Goal: Task Accomplishment & Management: Manage account settings

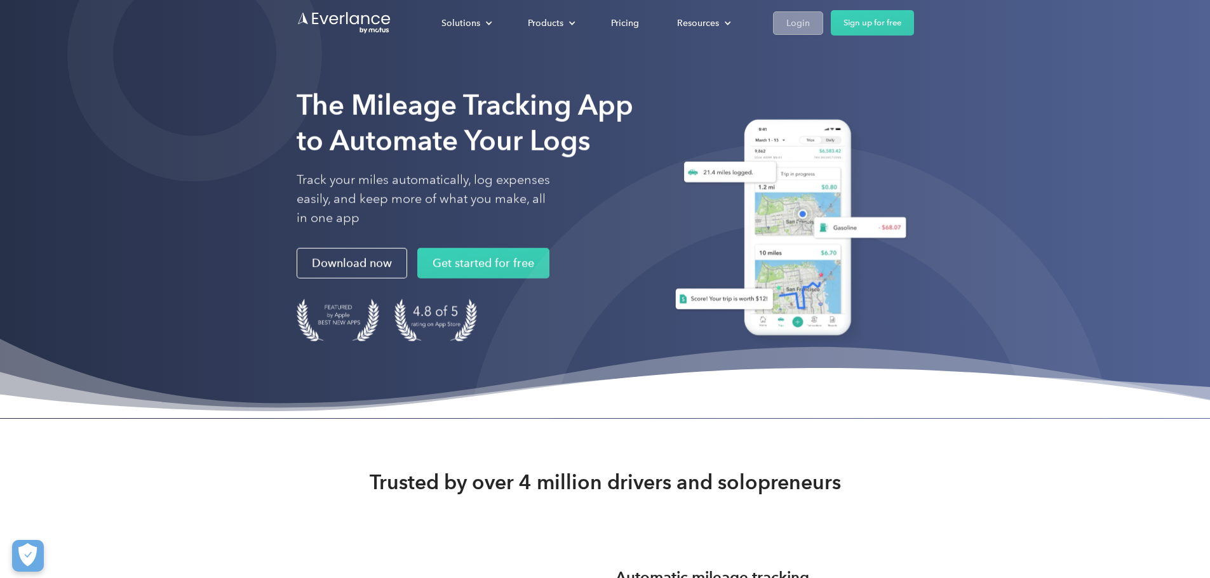
click at [810, 20] on div "Login" at bounding box center [797, 23] width 23 height 16
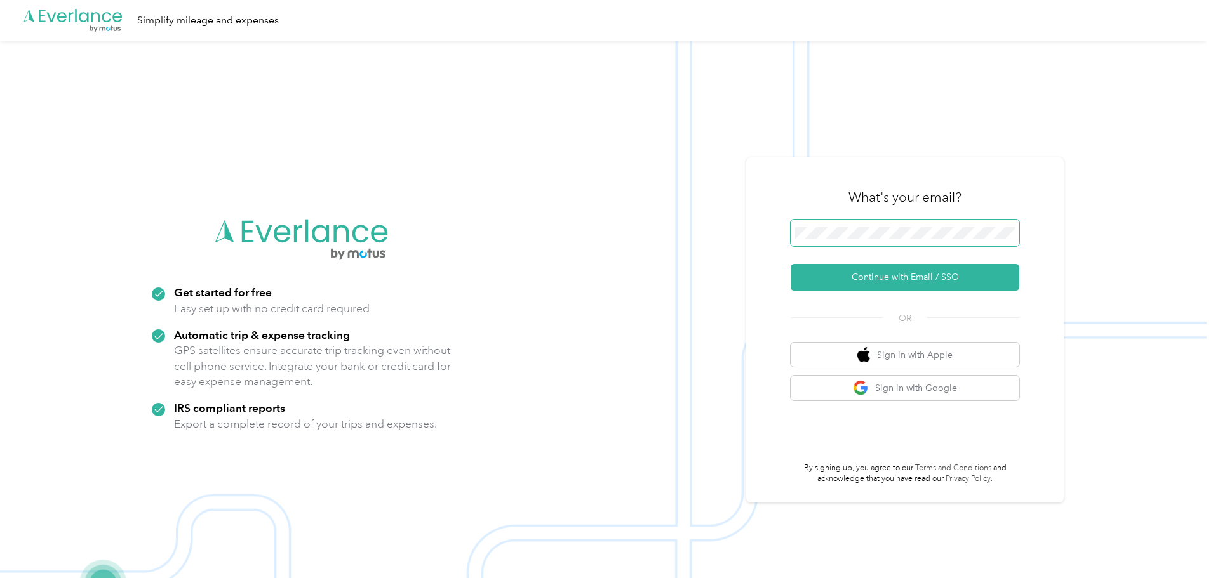
click at [964, 227] on span at bounding box center [904, 233] width 229 height 27
click at [947, 277] on button "Continue with Email / SSO" at bounding box center [904, 277] width 229 height 27
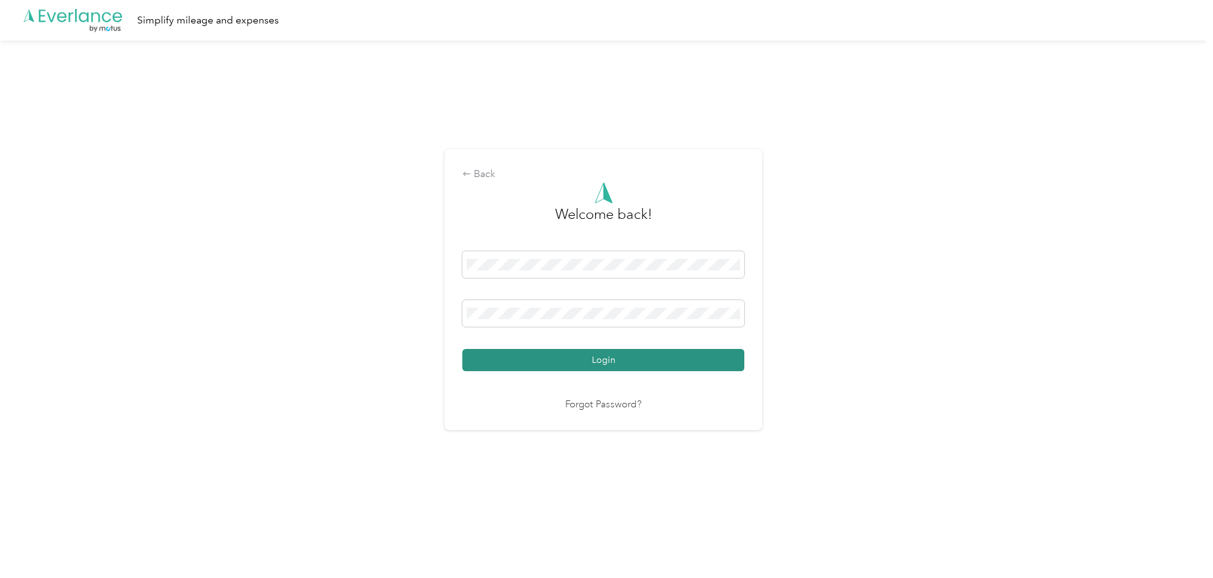
click at [608, 357] on button "Login" at bounding box center [603, 360] width 282 height 22
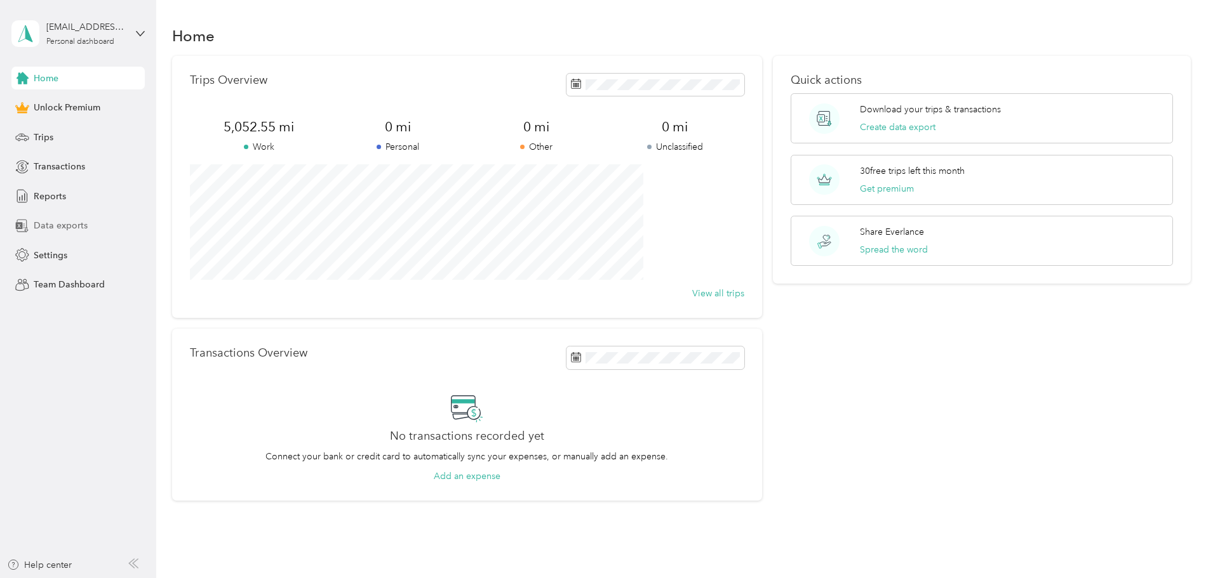
click at [71, 228] on span "Data exports" at bounding box center [61, 225] width 54 height 13
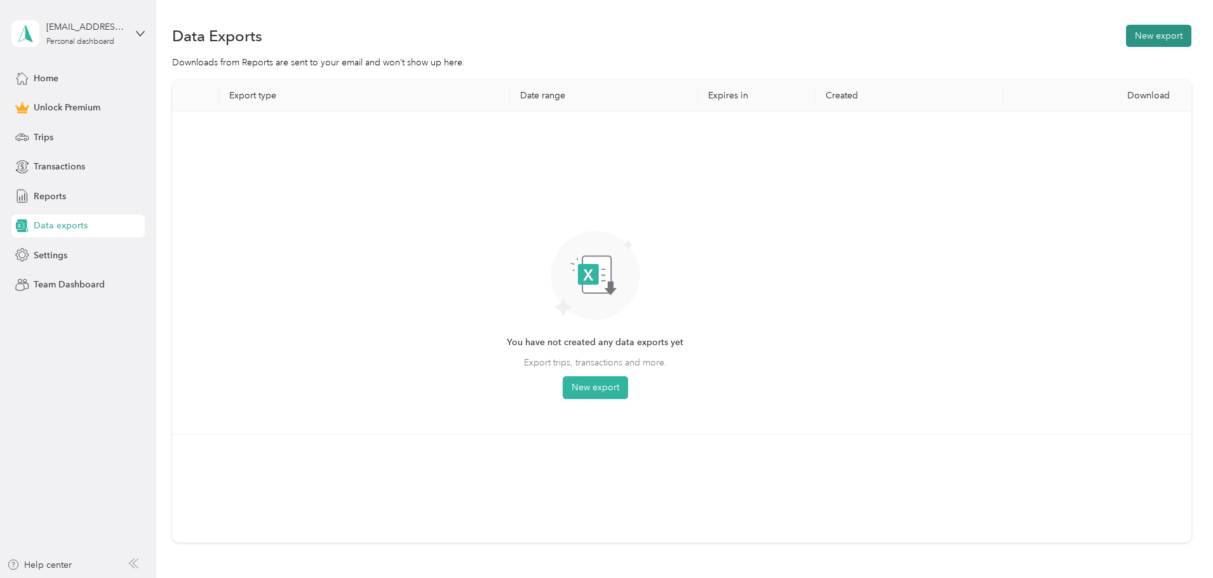
click at [1126, 27] on button "New export" at bounding box center [1158, 36] width 65 height 22
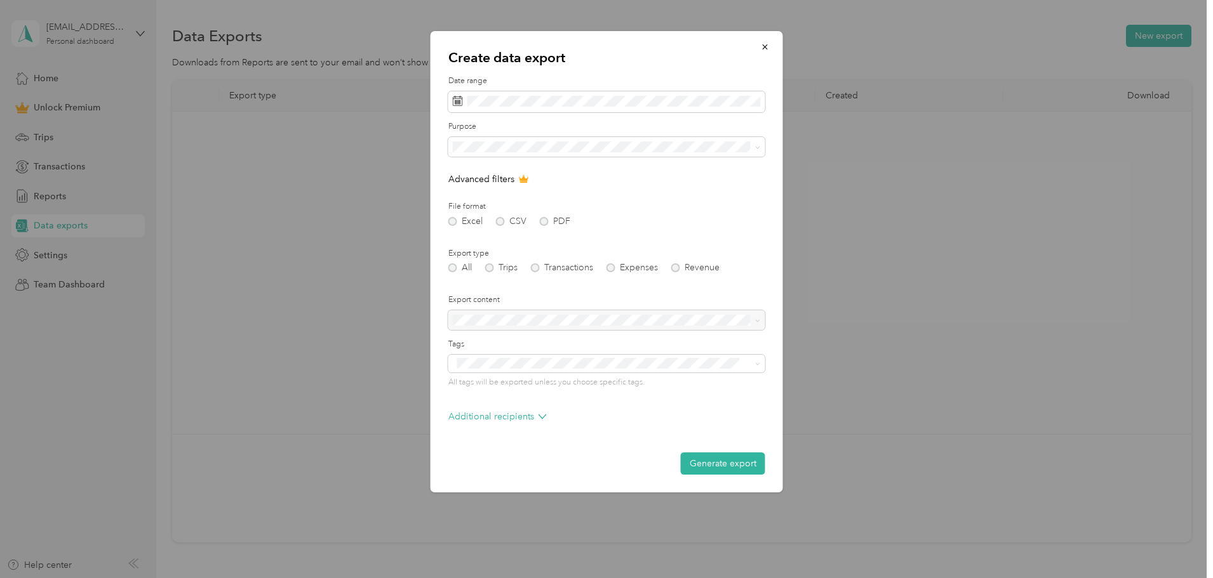
click at [626, 114] on form "Date range Purpose Advanced filters File format Excel CSV PDF Export type All T…" at bounding box center [606, 275] width 317 height 399
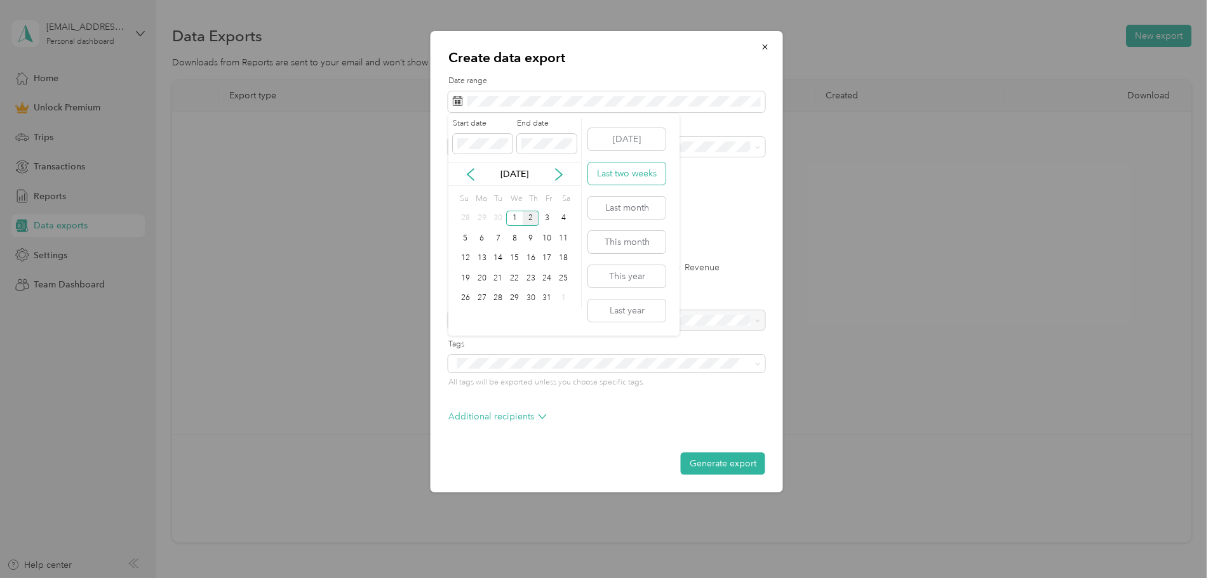
click at [624, 177] on button "Last two weeks" at bounding box center [626, 174] width 77 height 22
click at [545, 211] on div "3" at bounding box center [547, 219] width 17 height 16
click at [468, 173] on icon at bounding box center [470, 174] width 6 height 11
click at [564, 259] on div "20" at bounding box center [563, 259] width 17 height 16
click at [533, 293] on div "2" at bounding box center [531, 299] width 17 height 16
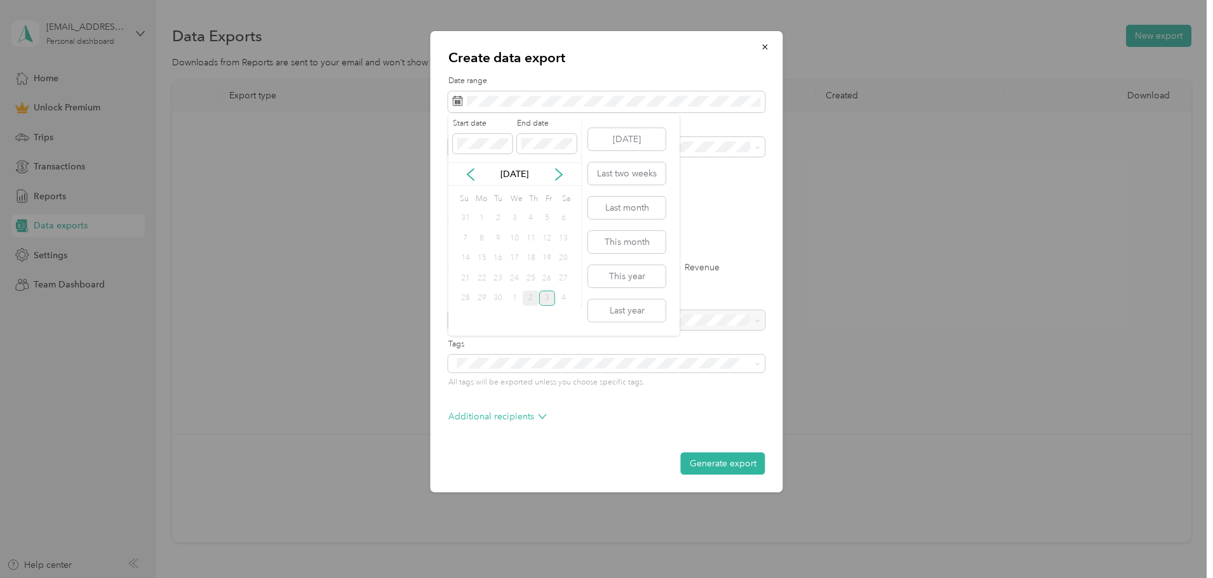
click at [547, 299] on div "3" at bounding box center [547, 299] width 17 height 16
click at [474, 173] on icon at bounding box center [470, 174] width 13 height 13
click at [559, 262] on div "20" at bounding box center [563, 259] width 17 height 16
click at [549, 298] on div "3" at bounding box center [547, 299] width 17 height 16
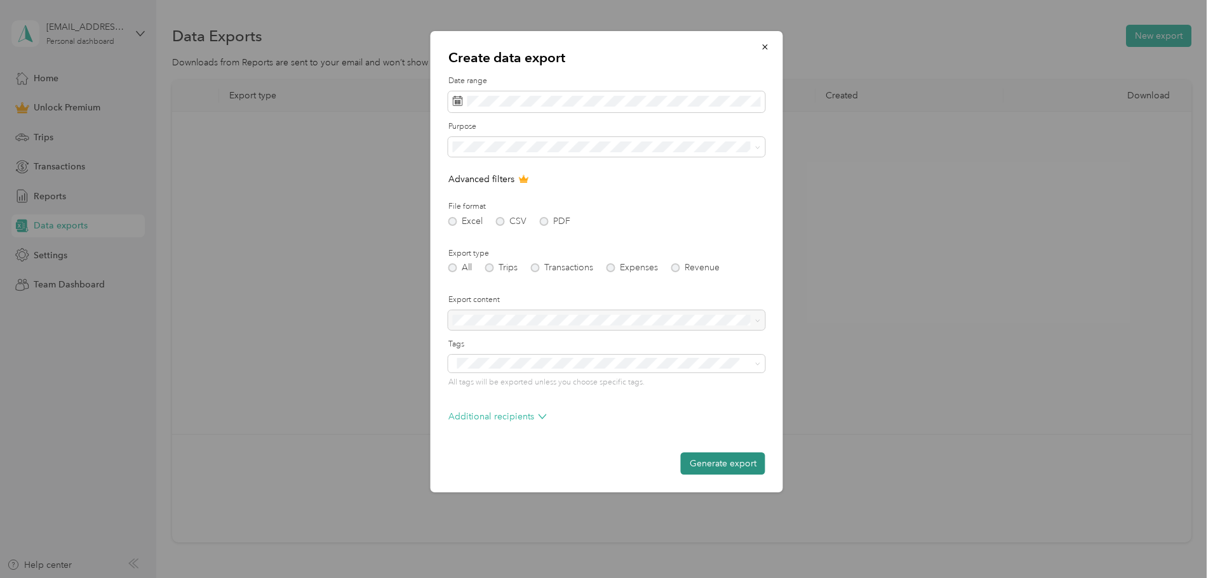
click at [732, 458] on button "Generate export" at bounding box center [723, 464] width 84 height 22
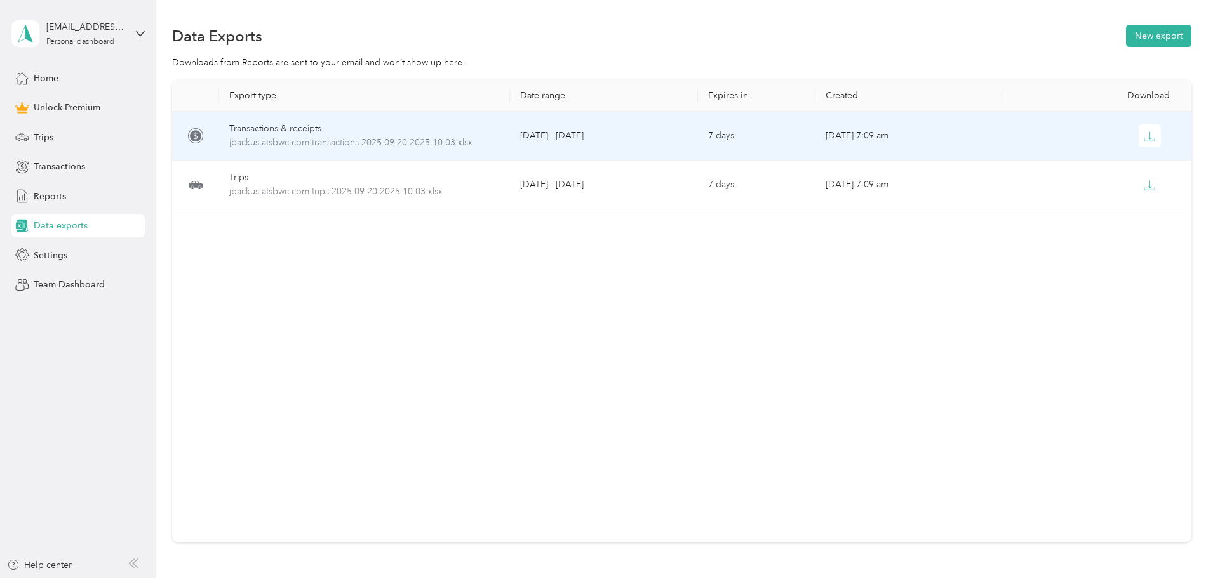
click at [379, 128] on div "Transactions & receipts" at bounding box center [364, 129] width 270 height 14
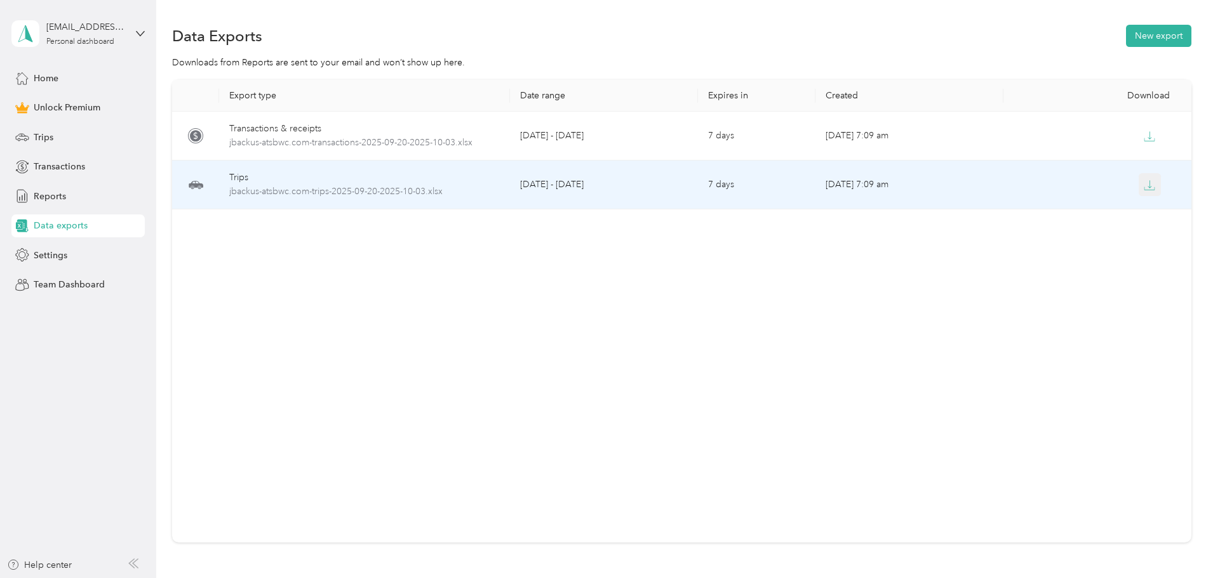
click at [1148, 187] on icon "button" at bounding box center [1150, 184] width 4 height 8
